Goal: Answer question/provide support: Share knowledge or assist other users

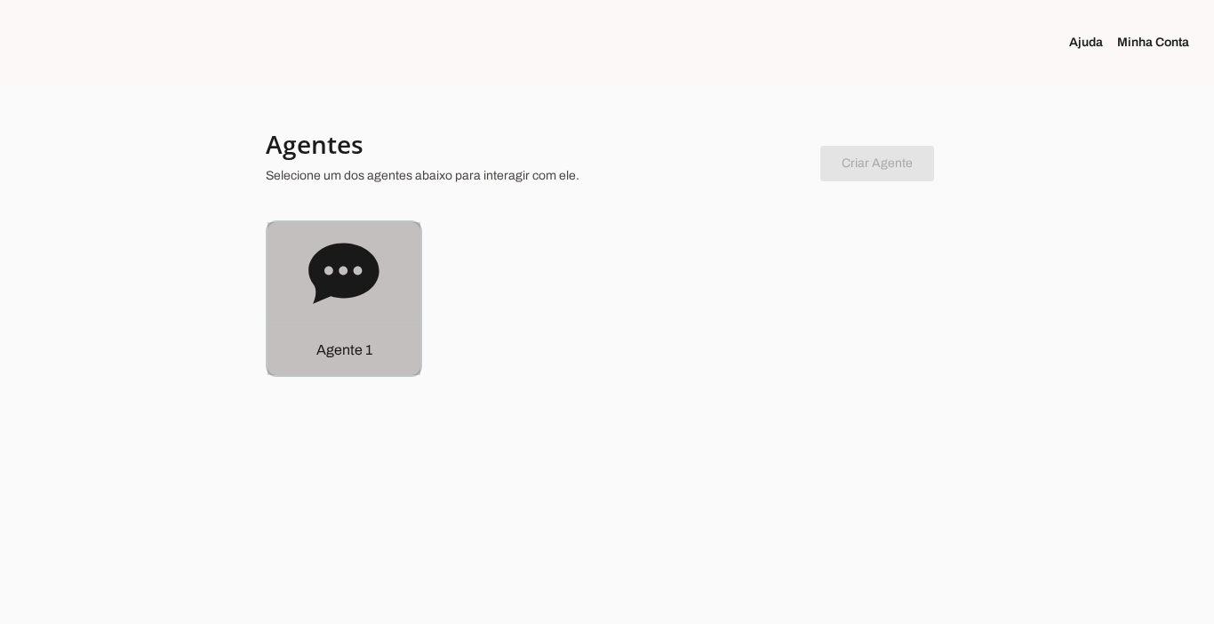
click at [339, 358] on p "Agente 1" at bounding box center [344, 350] width 56 height 21
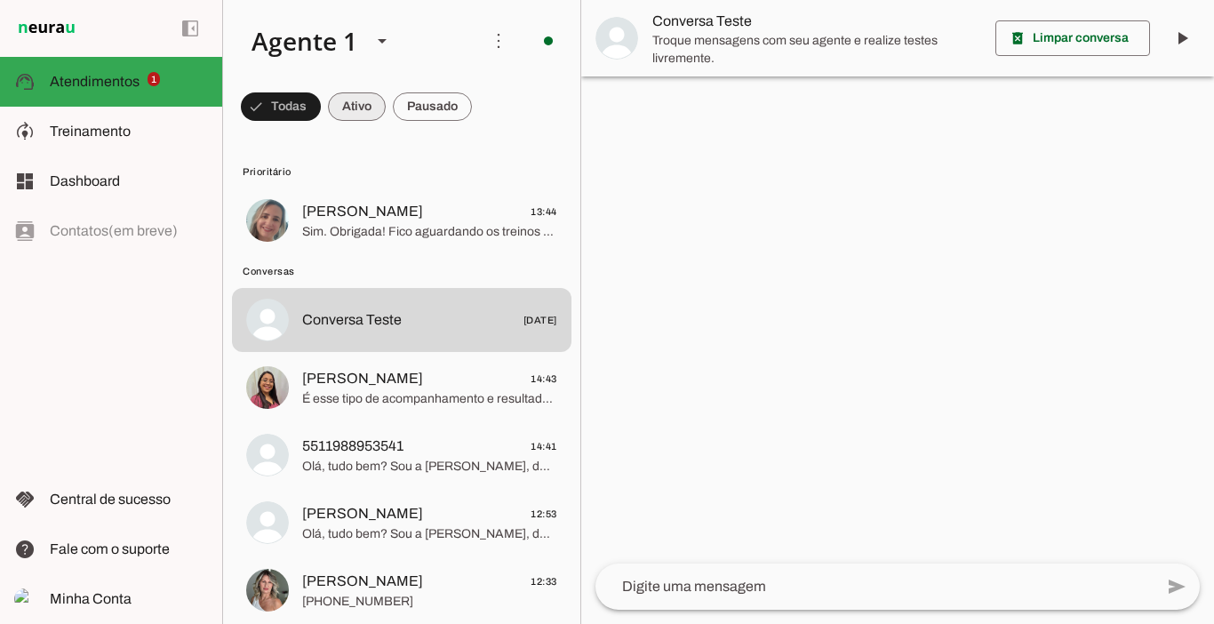
click at [363, 99] on span at bounding box center [357, 106] width 58 height 43
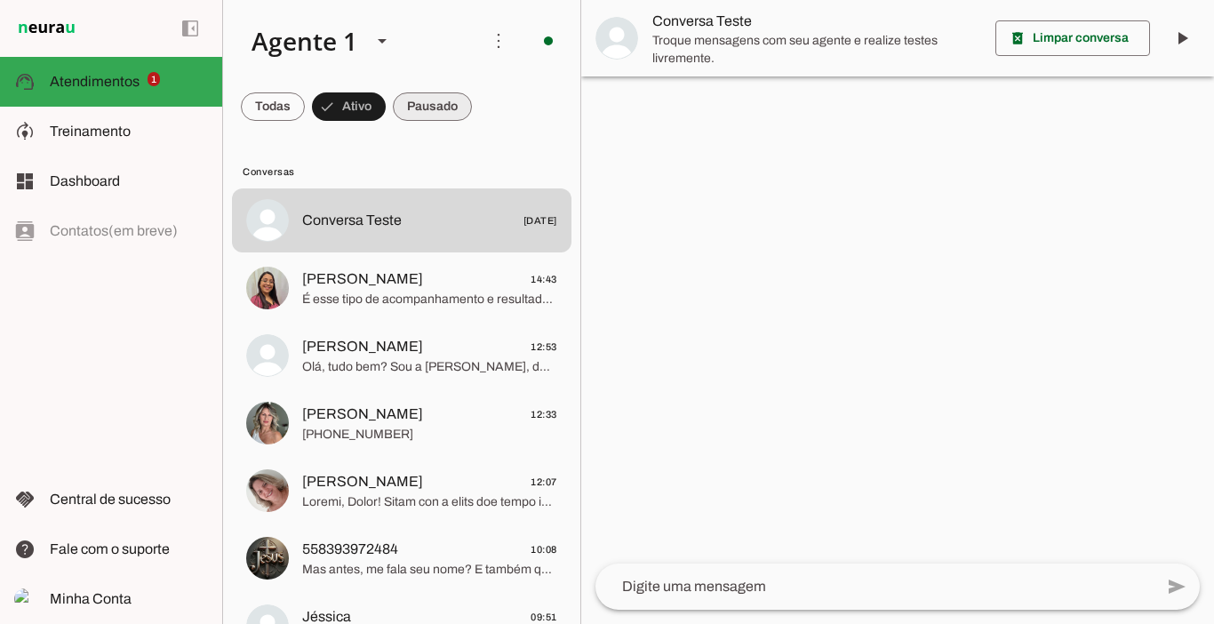
click at [435, 102] on span at bounding box center [432, 106] width 79 height 43
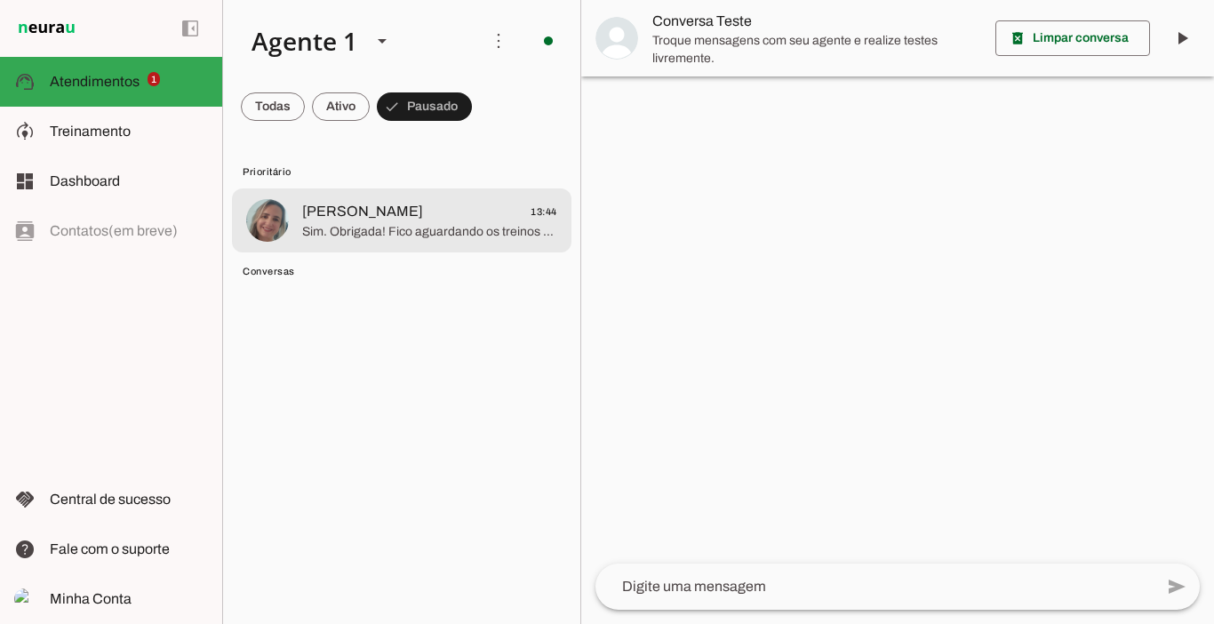
click at [432, 223] on span "Sim. Obrigada! Fico aguardando os treinos e a dieta." at bounding box center [429, 232] width 255 height 18
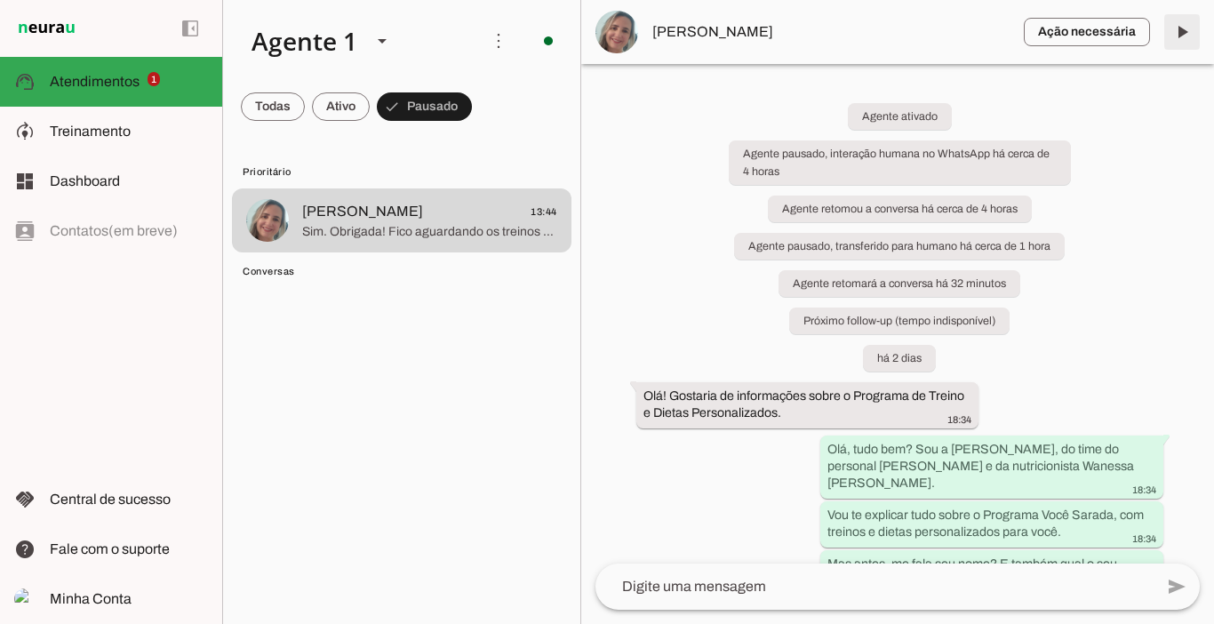
click at [1179, 35] on span at bounding box center [1182, 32] width 43 height 43
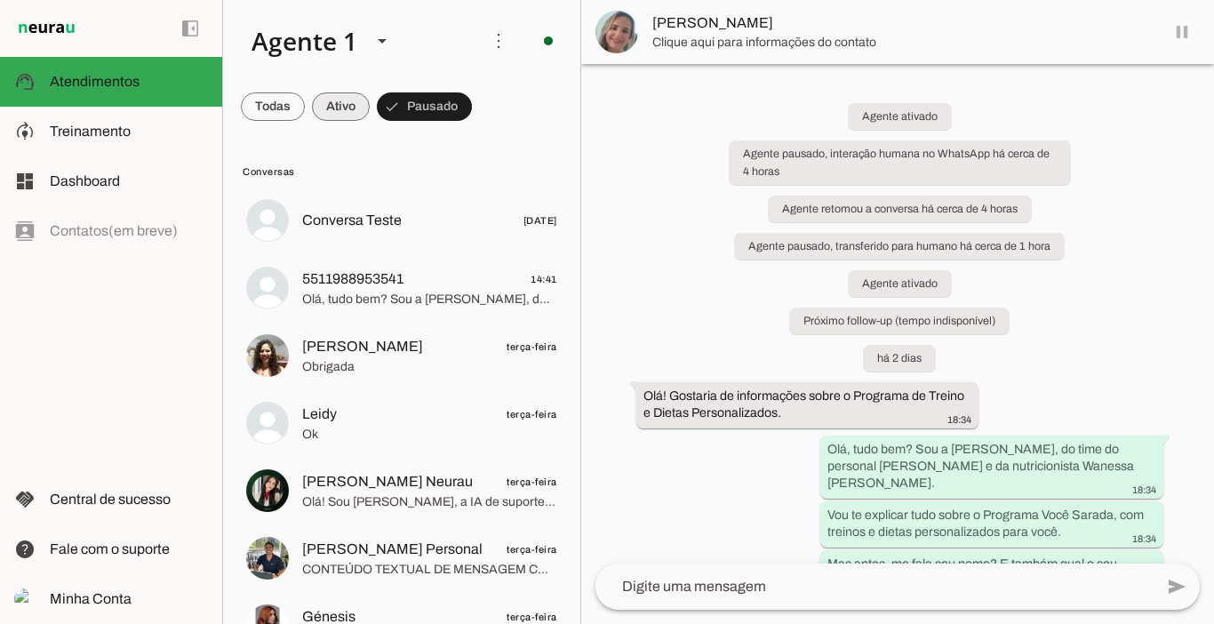
click at [335, 107] on span at bounding box center [341, 106] width 58 height 43
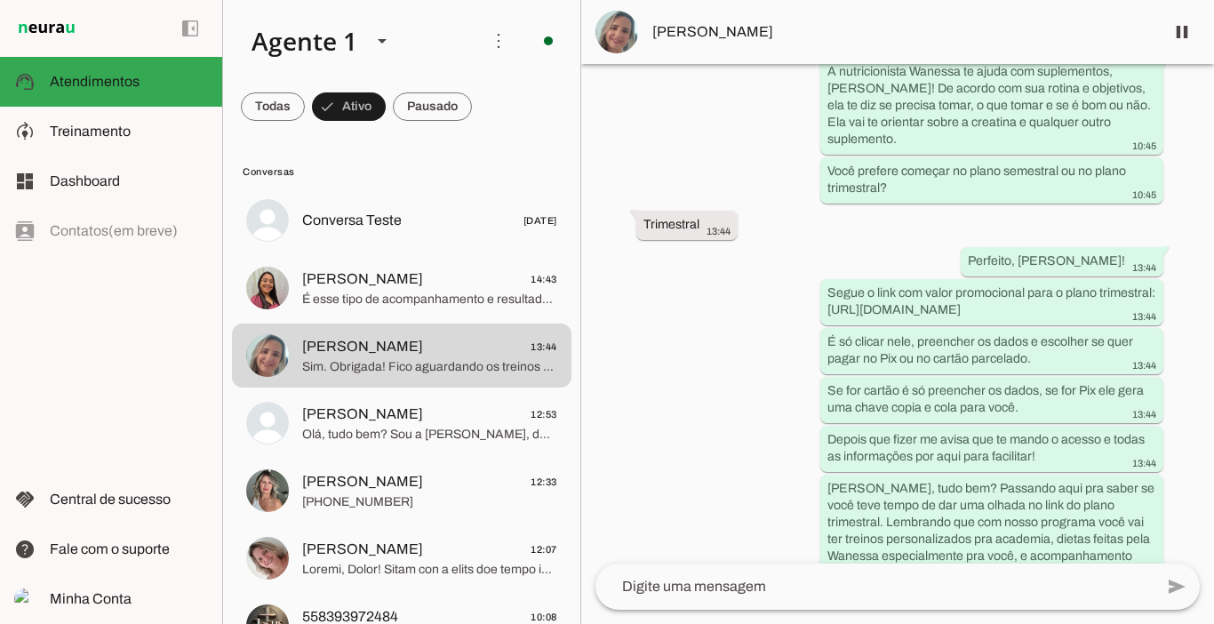
scroll to position [3559, 0]
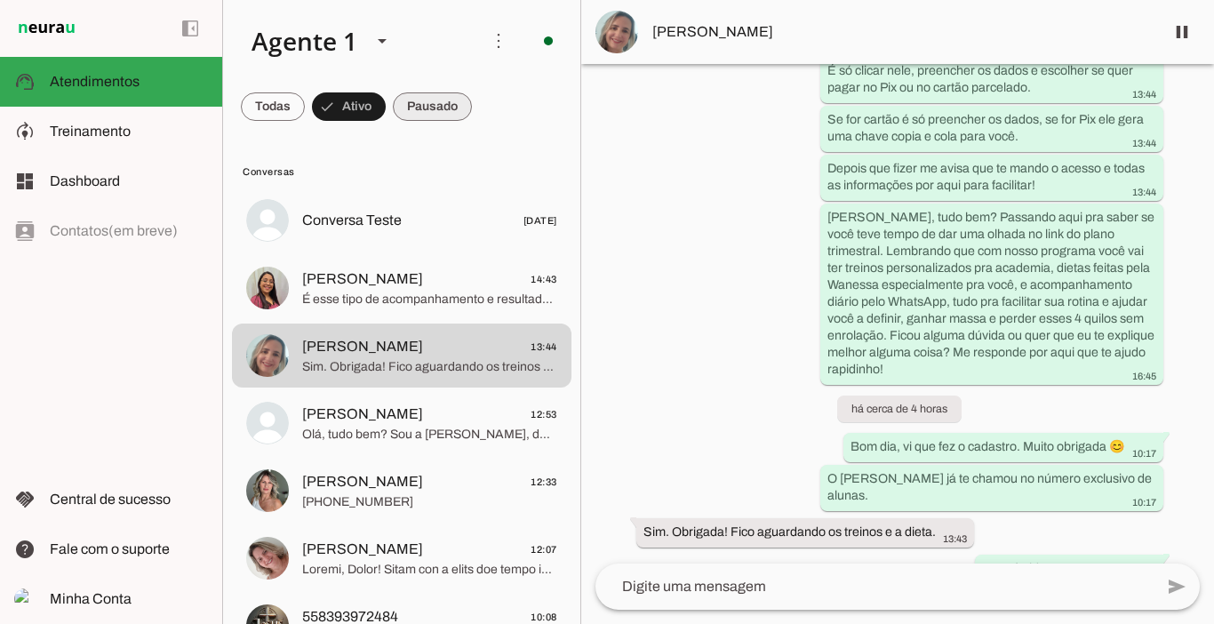
click at [429, 109] on span at bounding box center [432, 106] width 79 height 43
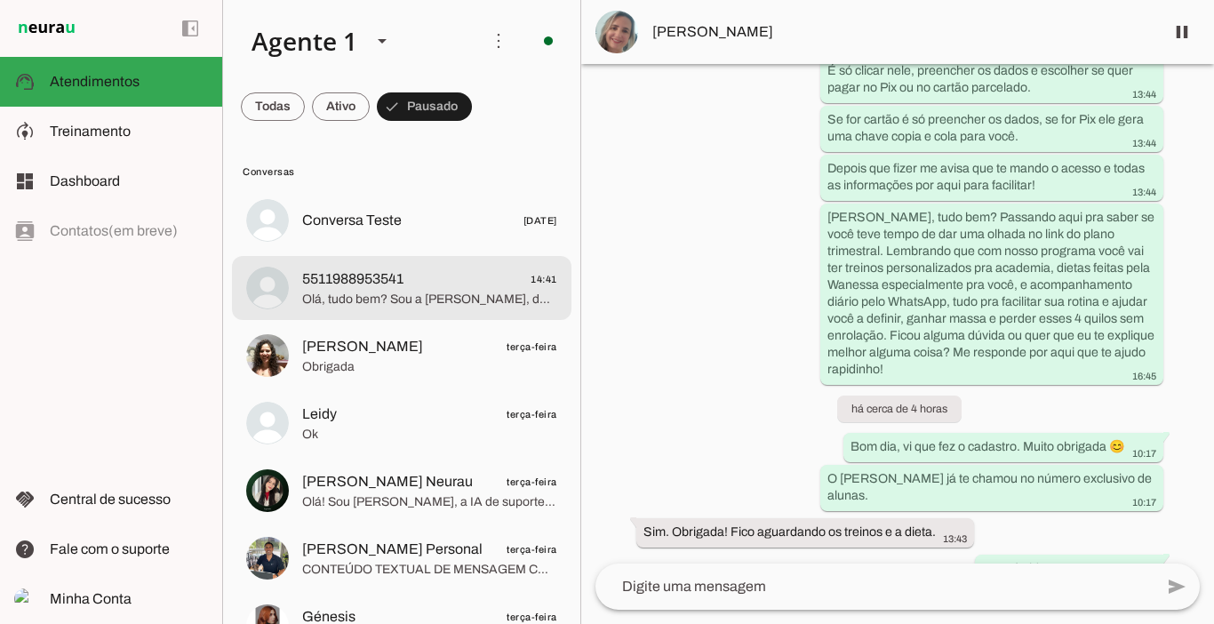
click at [373, 284] on span "5511988953541" at bounding box center [352, 278] width 101 height 21
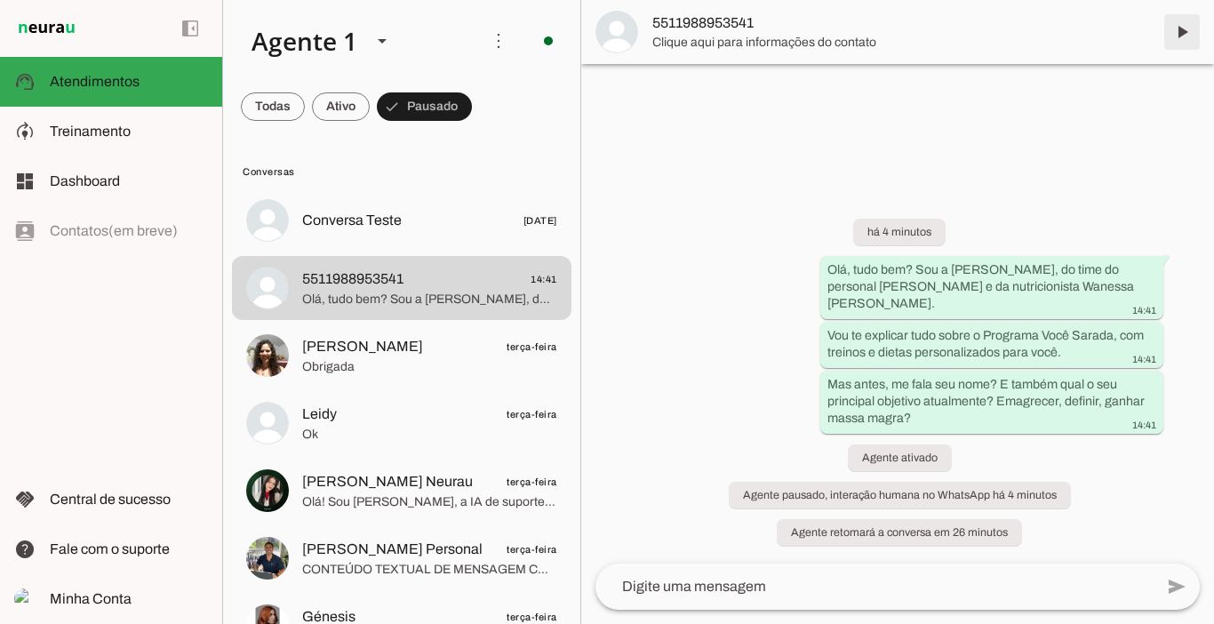
click at [1179, 31] on span at bounding box center [1182, 32] width 43 height 43
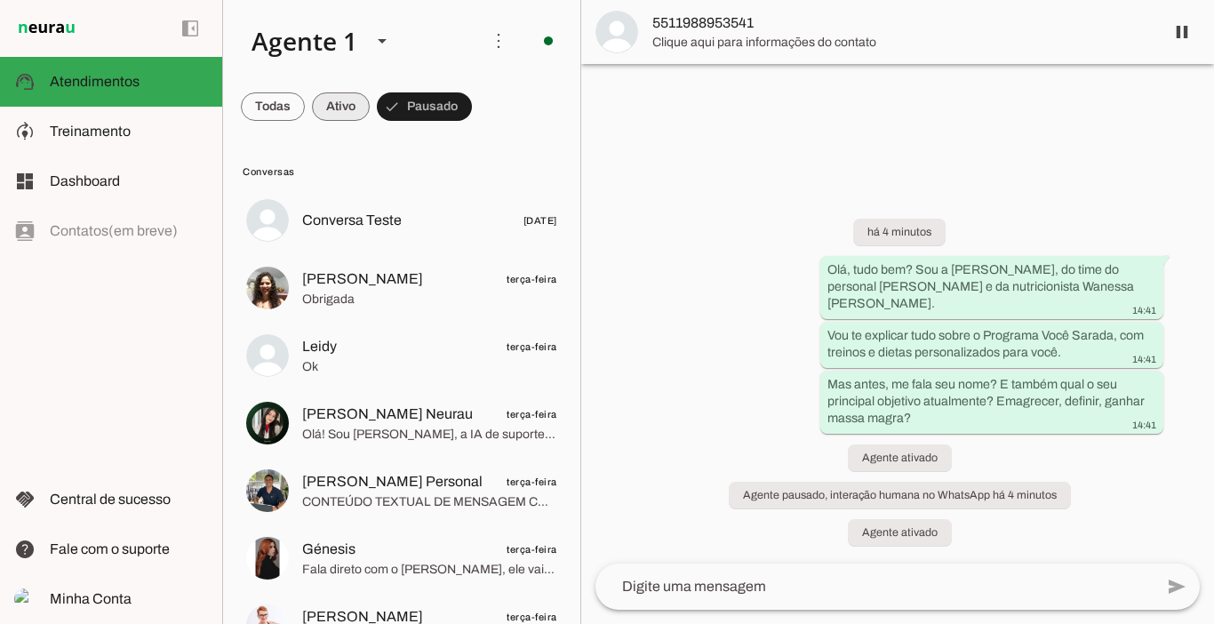
click at [334, 107] on span at bounding box center [341, 106] width 58 height 43
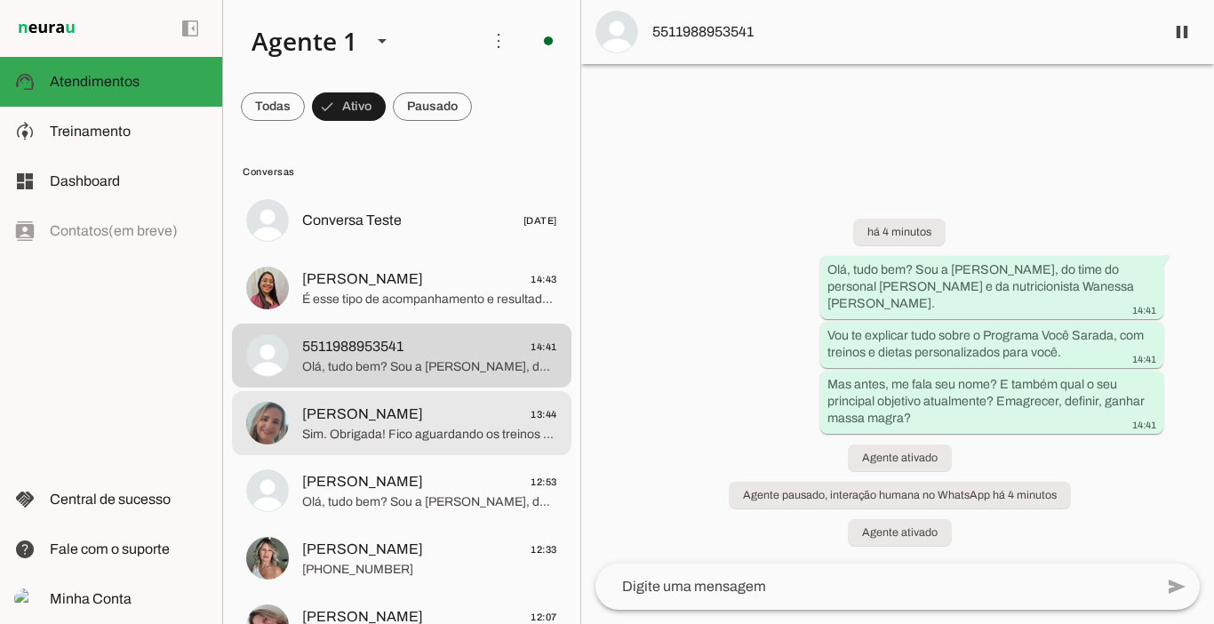
click at [354, 416] on span "[PERSON_NAME]" at bounding box center [362, 414] width 121 height 21
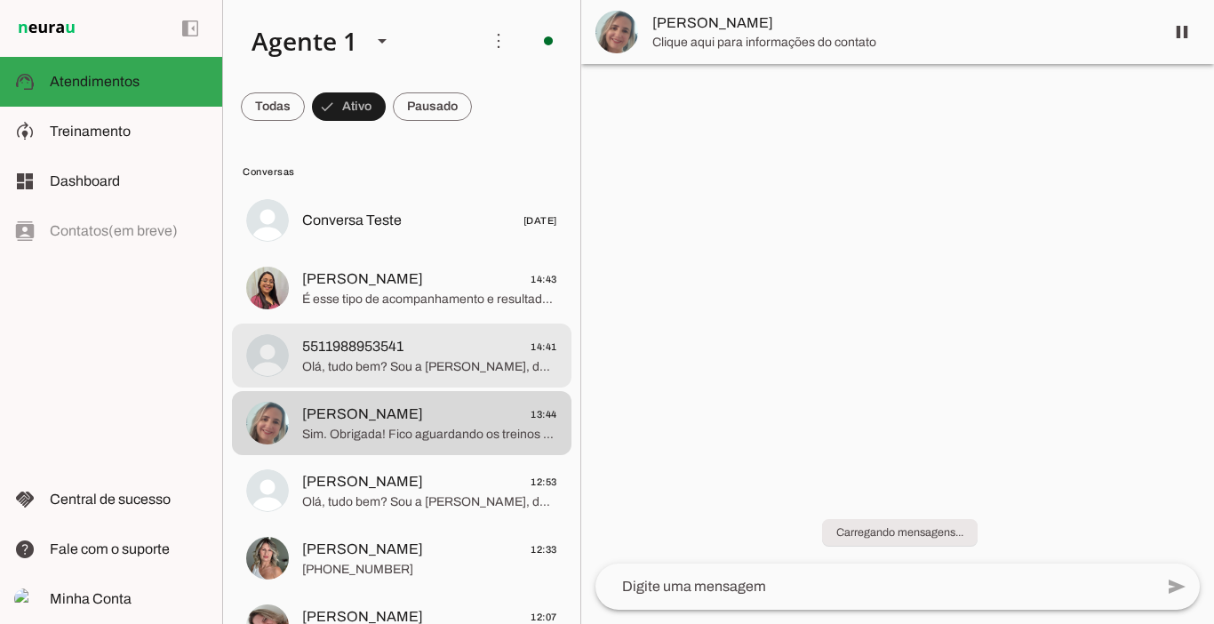
scroll to position [3559, 0]
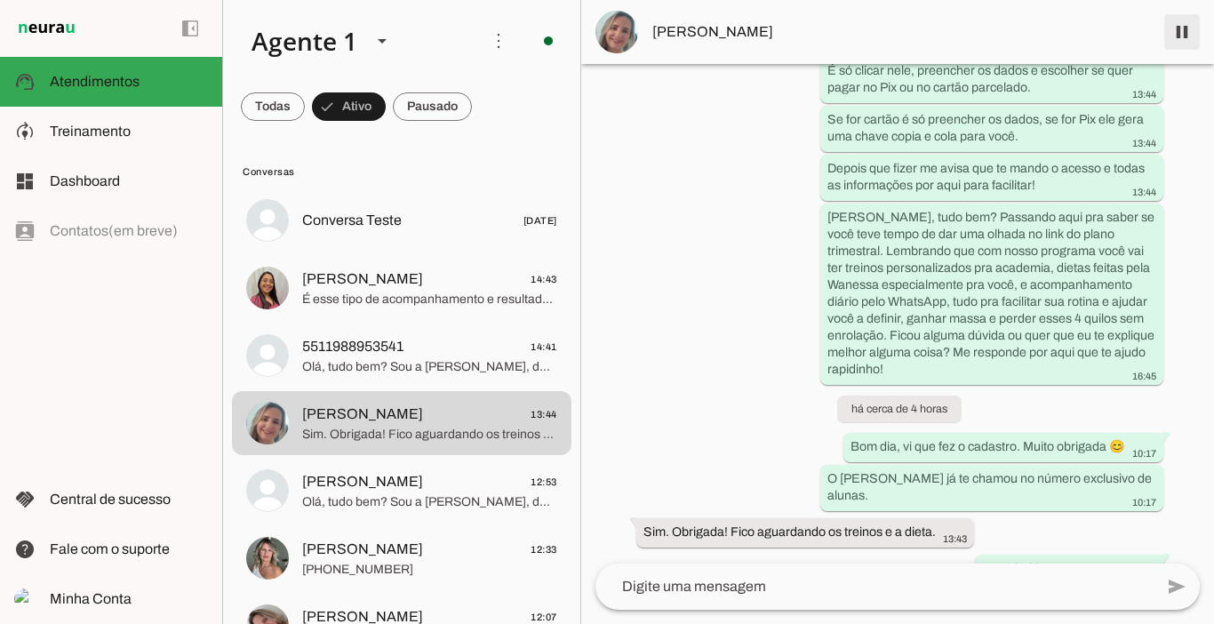
click at [1184, 34] on span at bounding box center [1182, 32] width 43 height 43
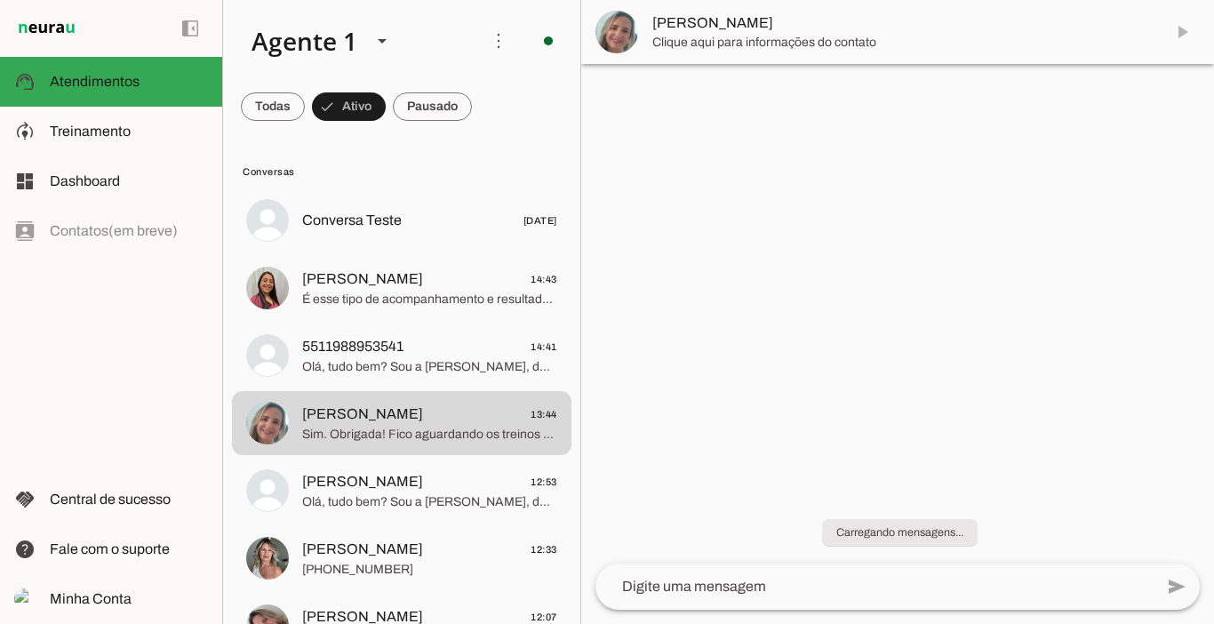
scroll to position [0, 0]
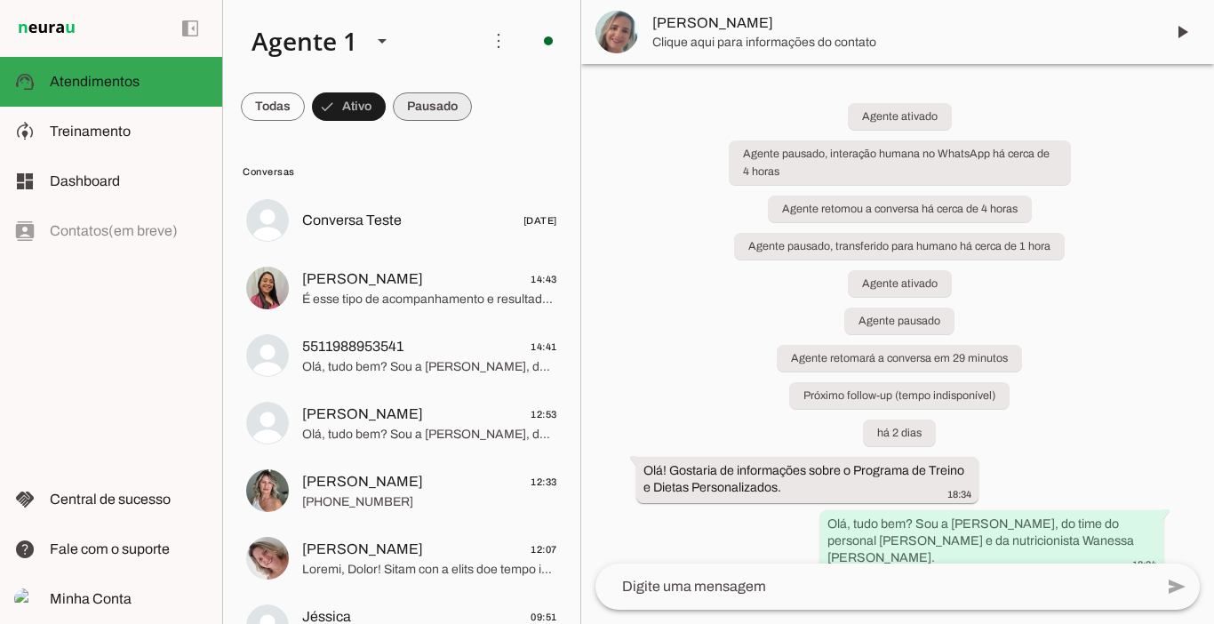
click at [462, 100] on span at bounding box center [432, 106] width 79 height 43
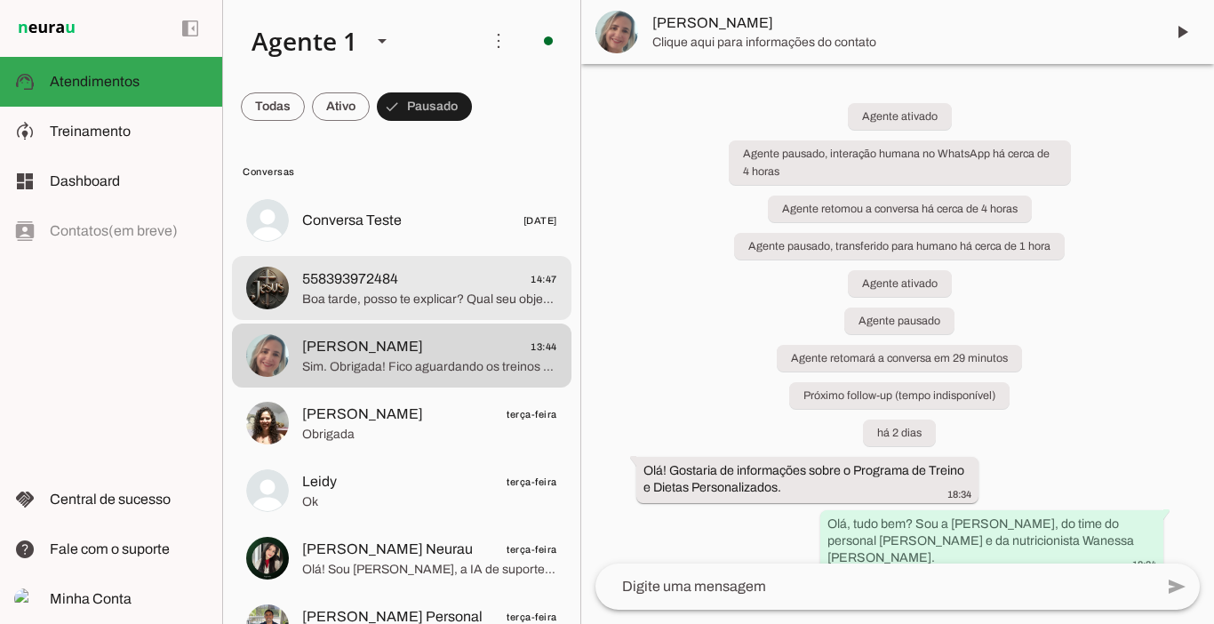
click at [367, 276] on span "558393972484" at bounding box center [350, 278] width 96 height 21
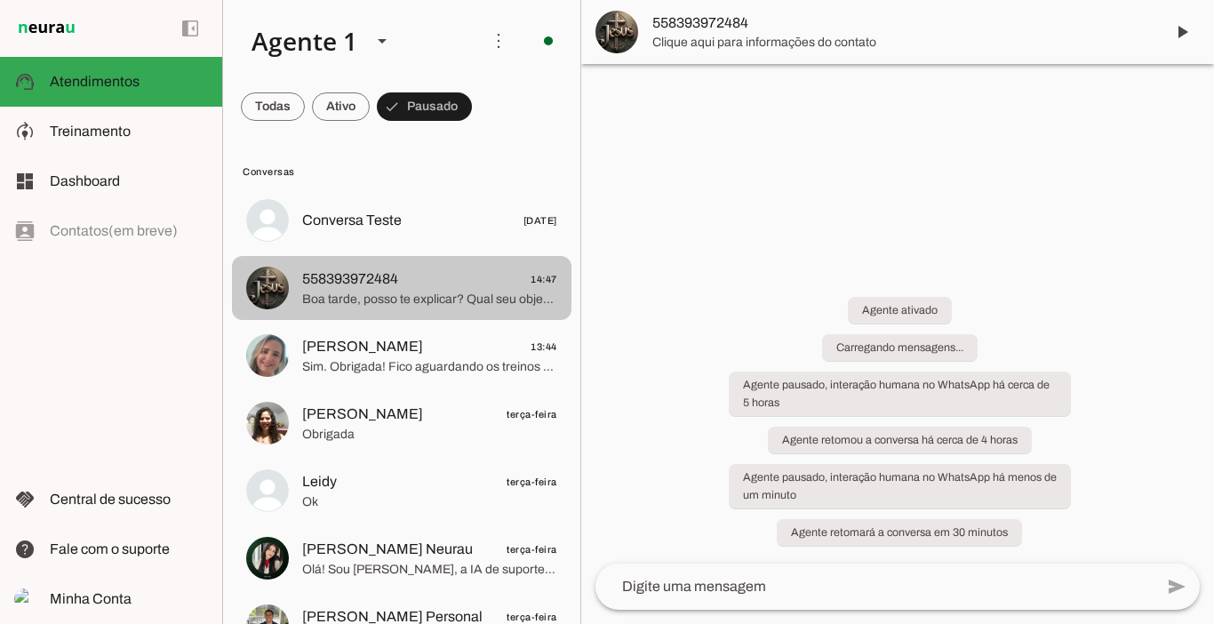
scroll to position [75, 0]
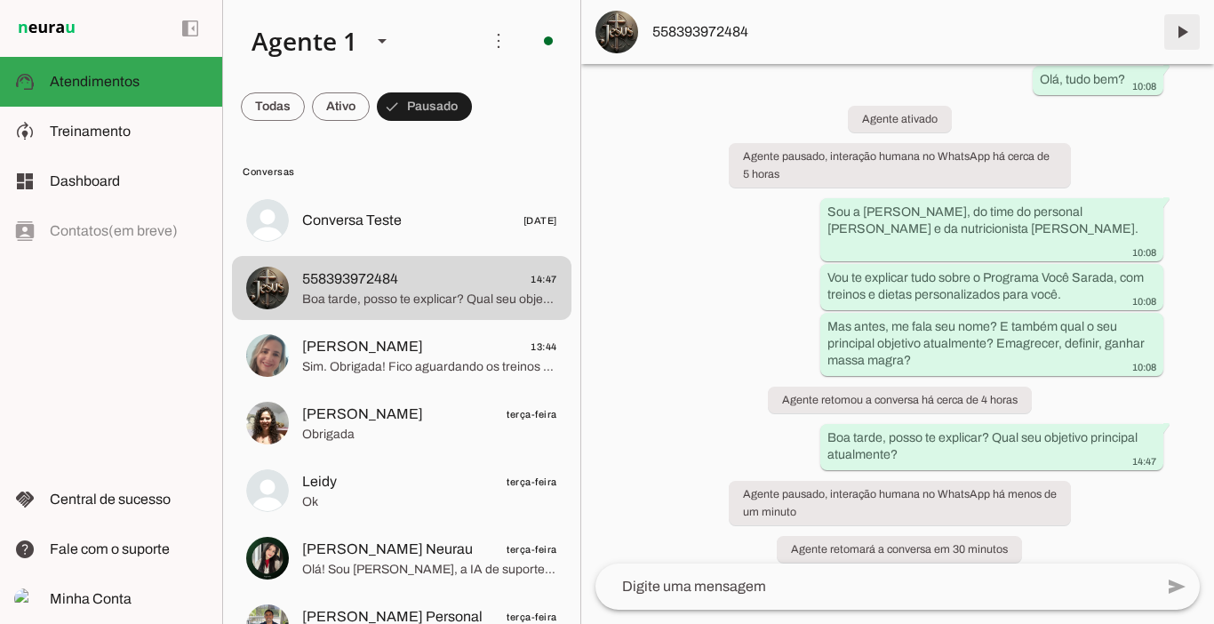
click at [1194, 28] on span at bounding box center [1182, 32] width 43 height 43
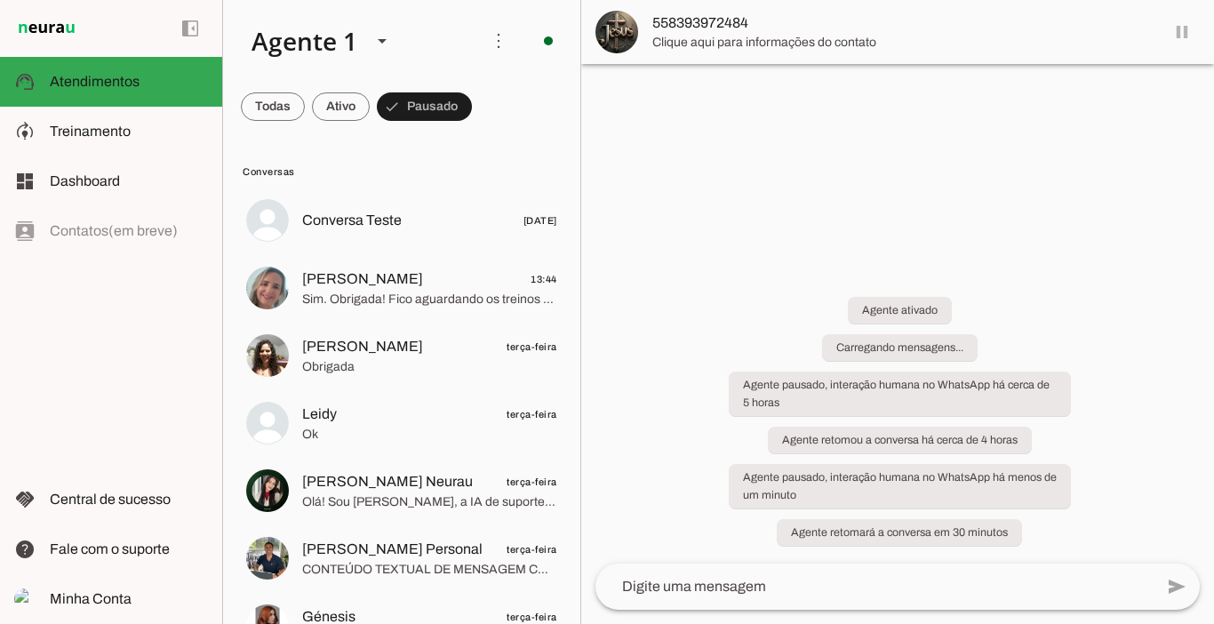
scroll to position [0, 0]
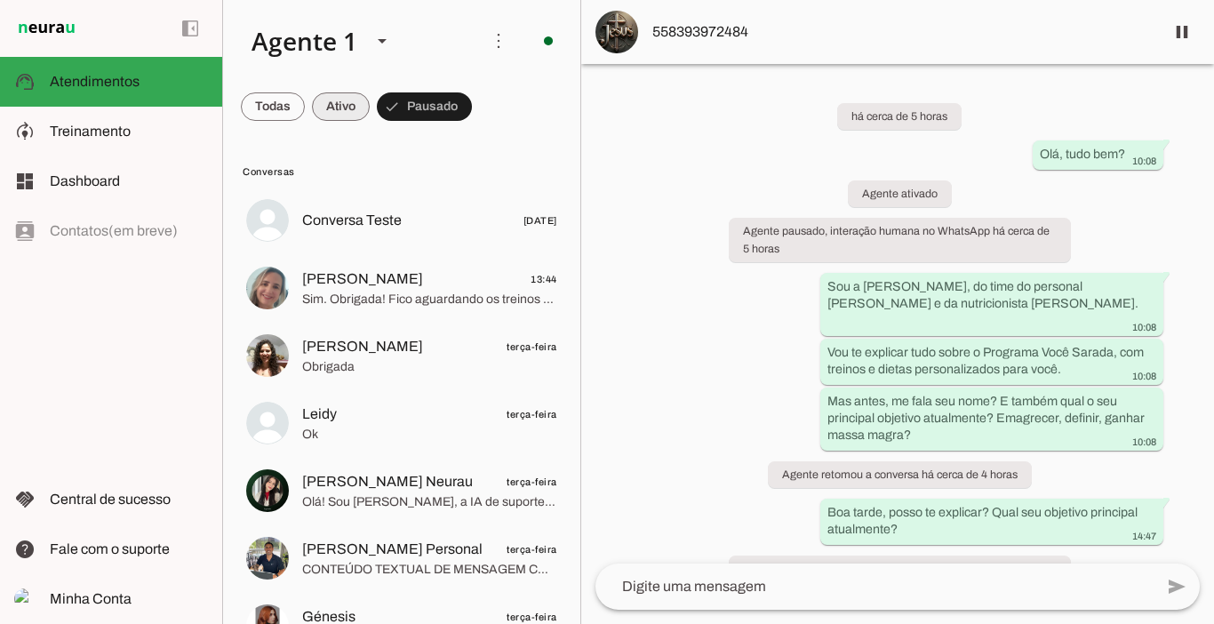
click at [329, 105] on span at bounding box center [341, 106] width 58 height 43
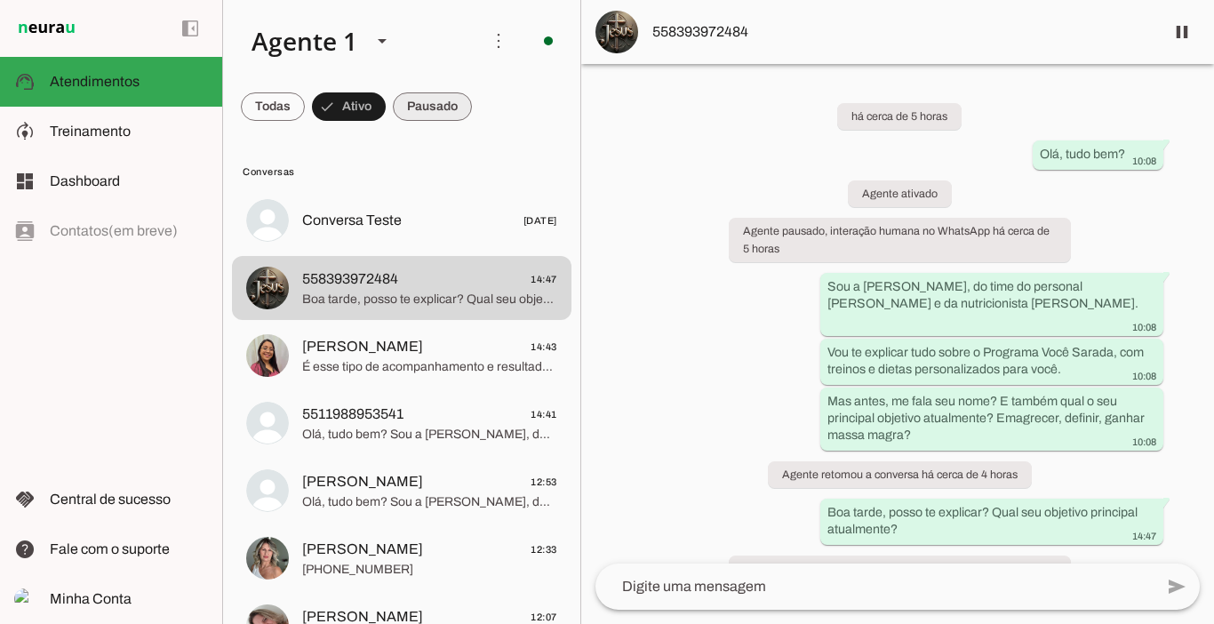
click at [423, 105] on span at bounding box center [432, 106] width 79 height 43
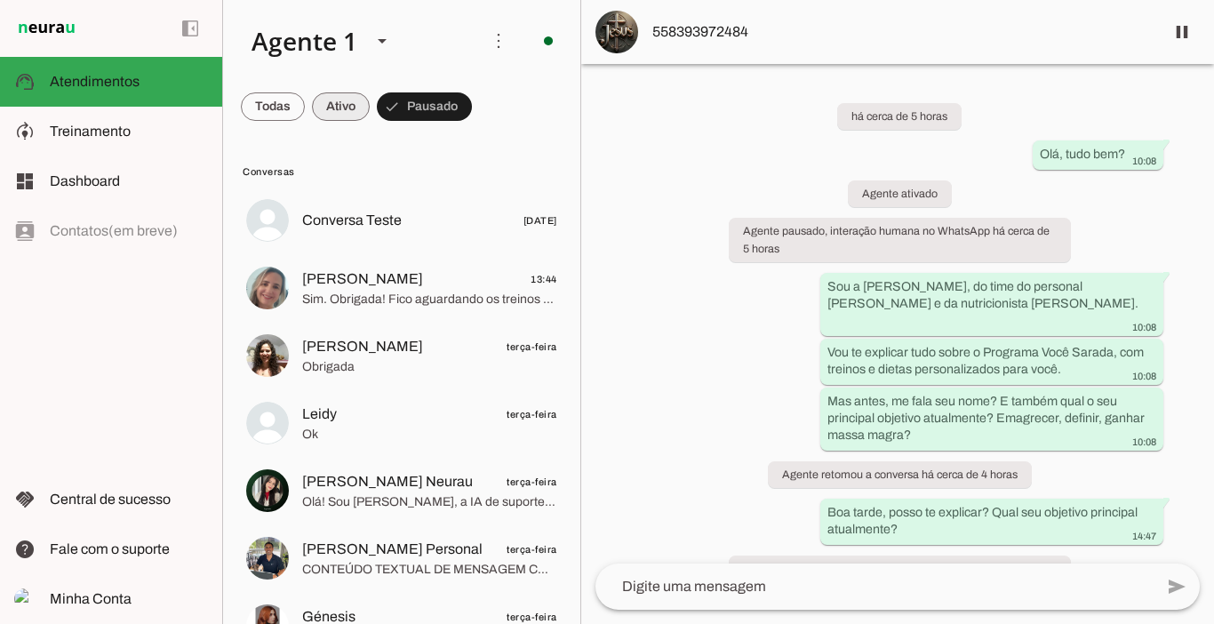
click at [333, 100] on span at bounding box center [341, 106] width 58 height 43
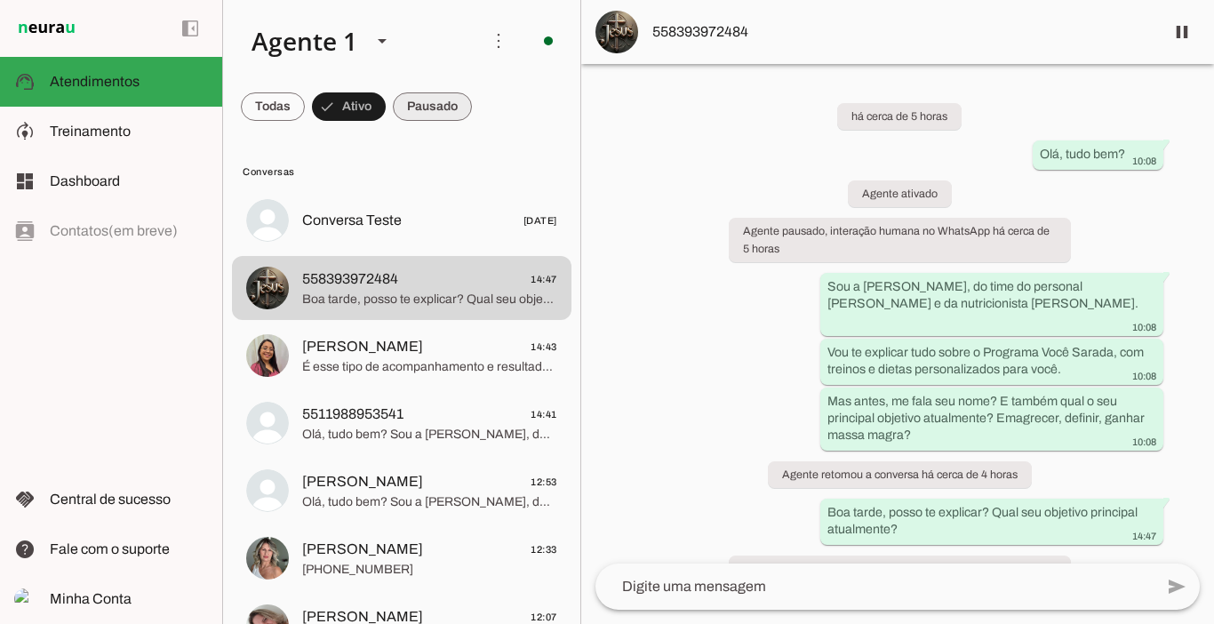
click at [406, 100] on span at bounding box center [432, 106] width 79 height 43
